Goal: Check status: Check status

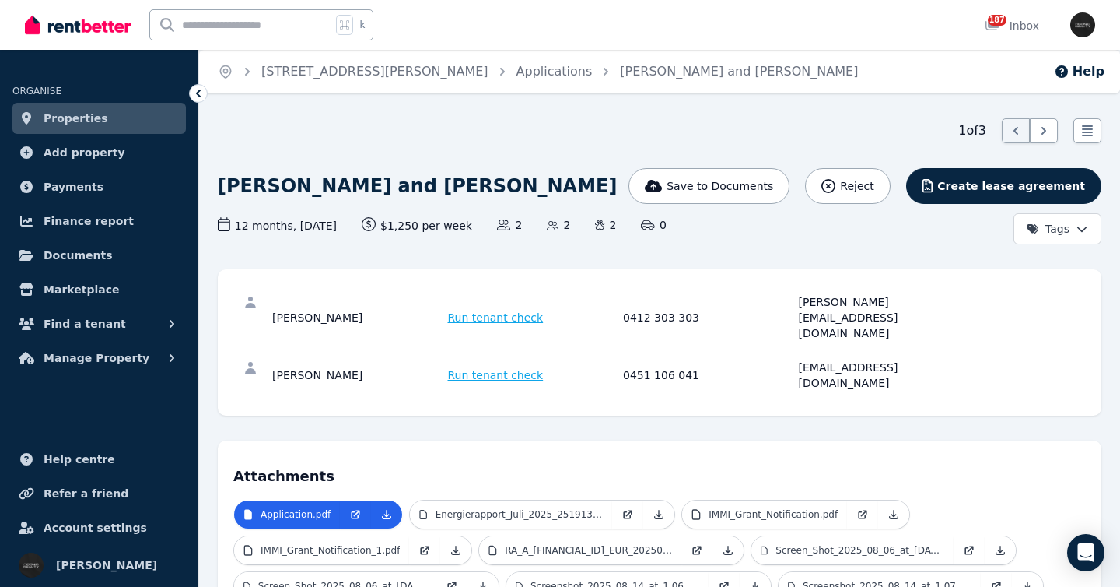
click at [151, 120] on link "Properties" at bounding box center [98, 118] width 173 height 31
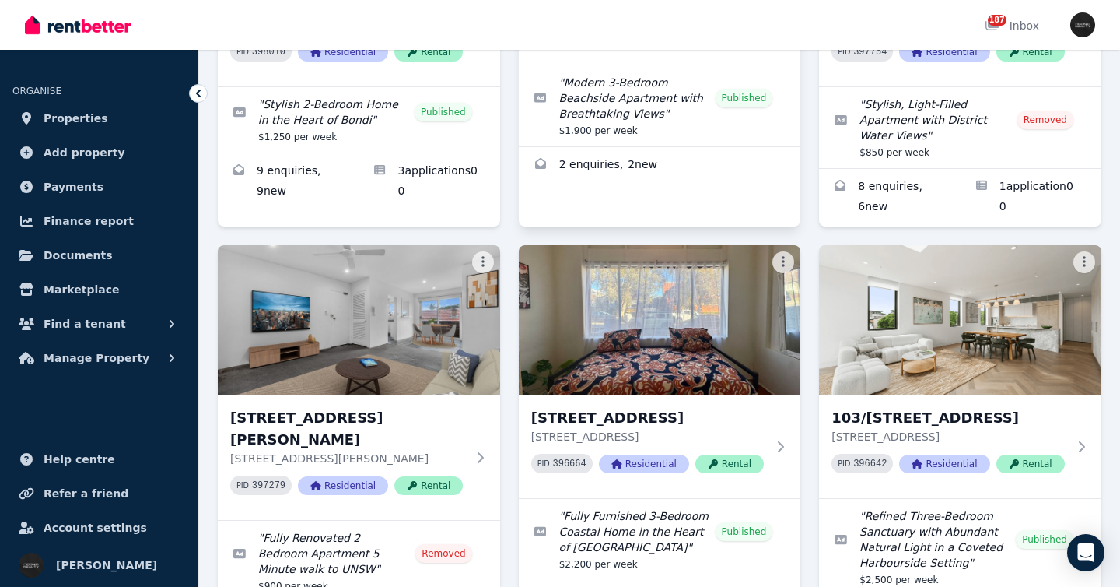
scroll to position [358, 0]
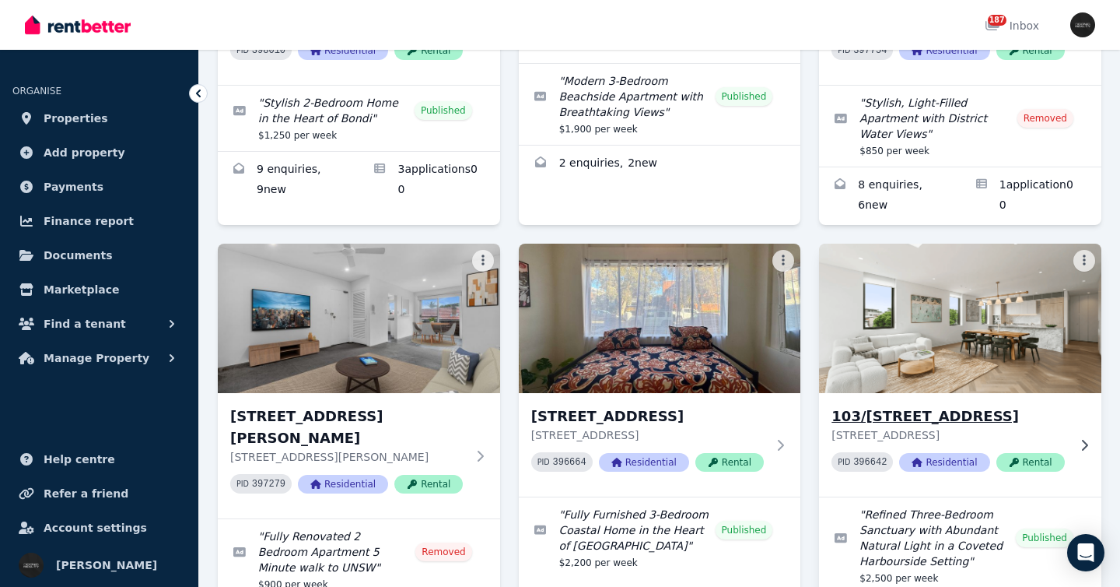
click at [1091, 414] on div "103/66-[GEOGRAPHIC_DATA] [STREET_ADDRESS] PID 396642 Residential Rental" at bounding box center [960, 444] width 282 height 103
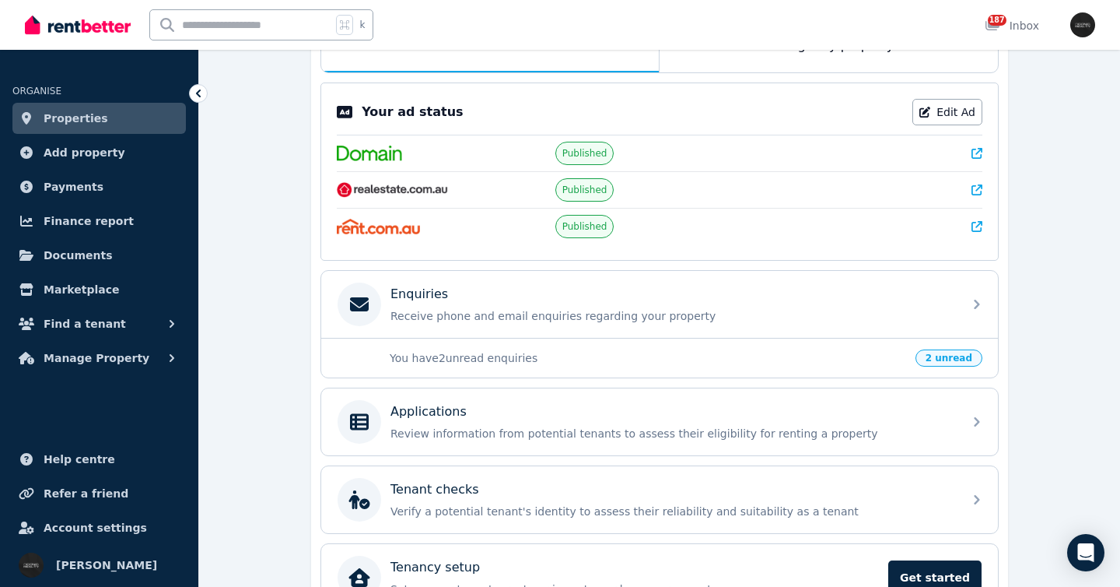
scroll to position [324, 0]
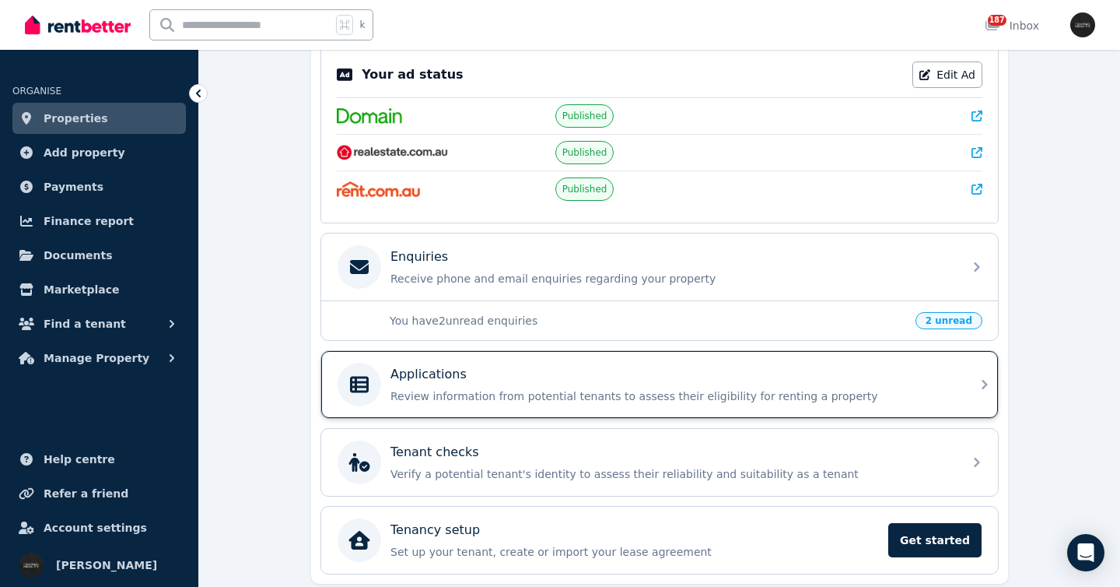
click at [973, 385] on div "Applications Review information from potential tenants to assess their eligibil…" at bounding box center [659, 384] width 677 height 67
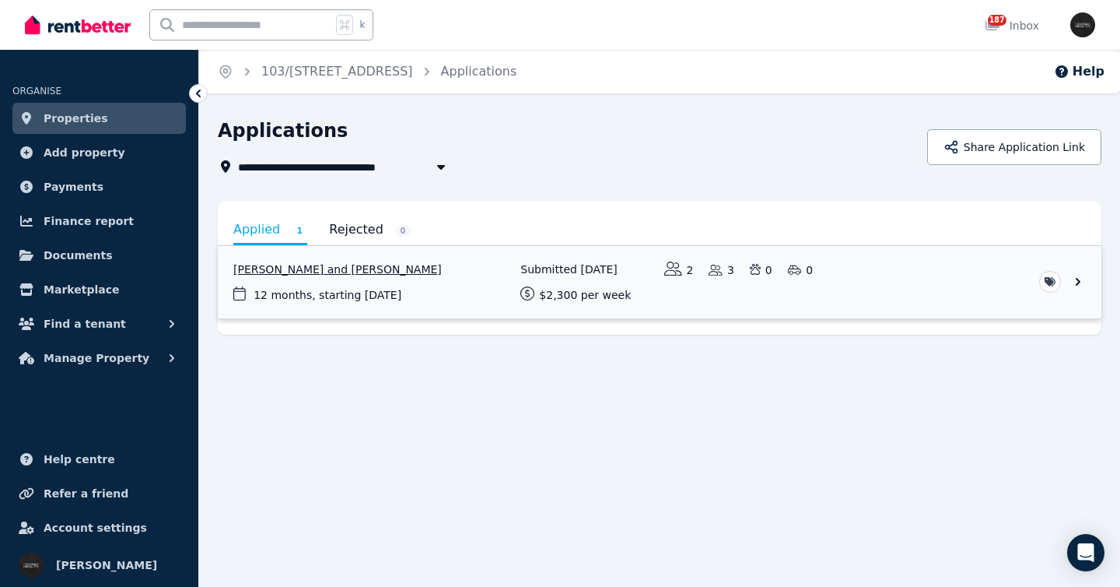
click at [986, 271] on link "View application: Lia Watts and Mahmood Watts" at bounding box center [660, 282] width 884 height 72
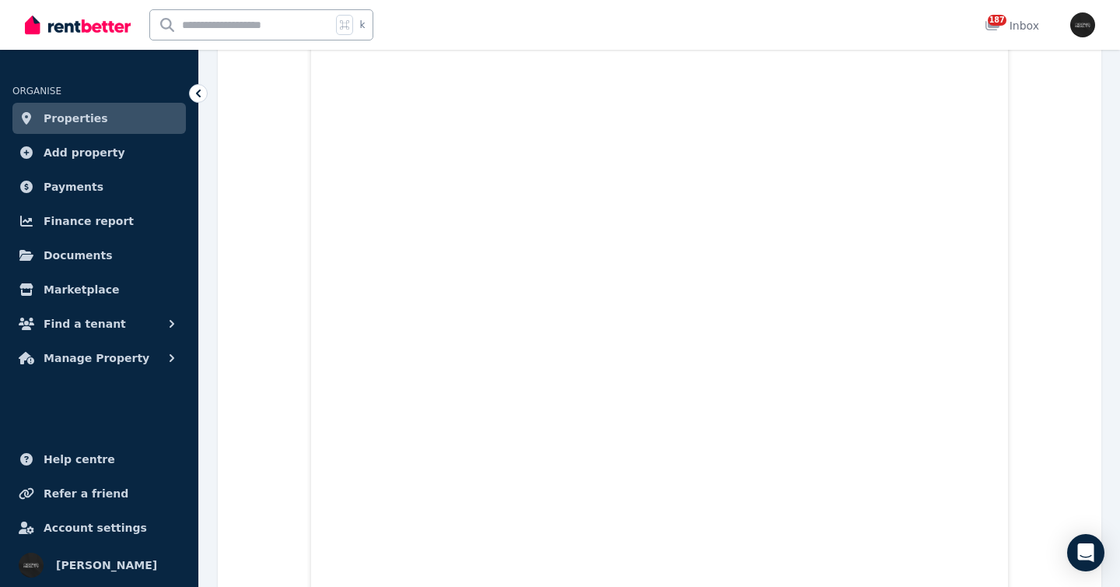
scroll to position [727, 0]
